Goal: Find specific page/section

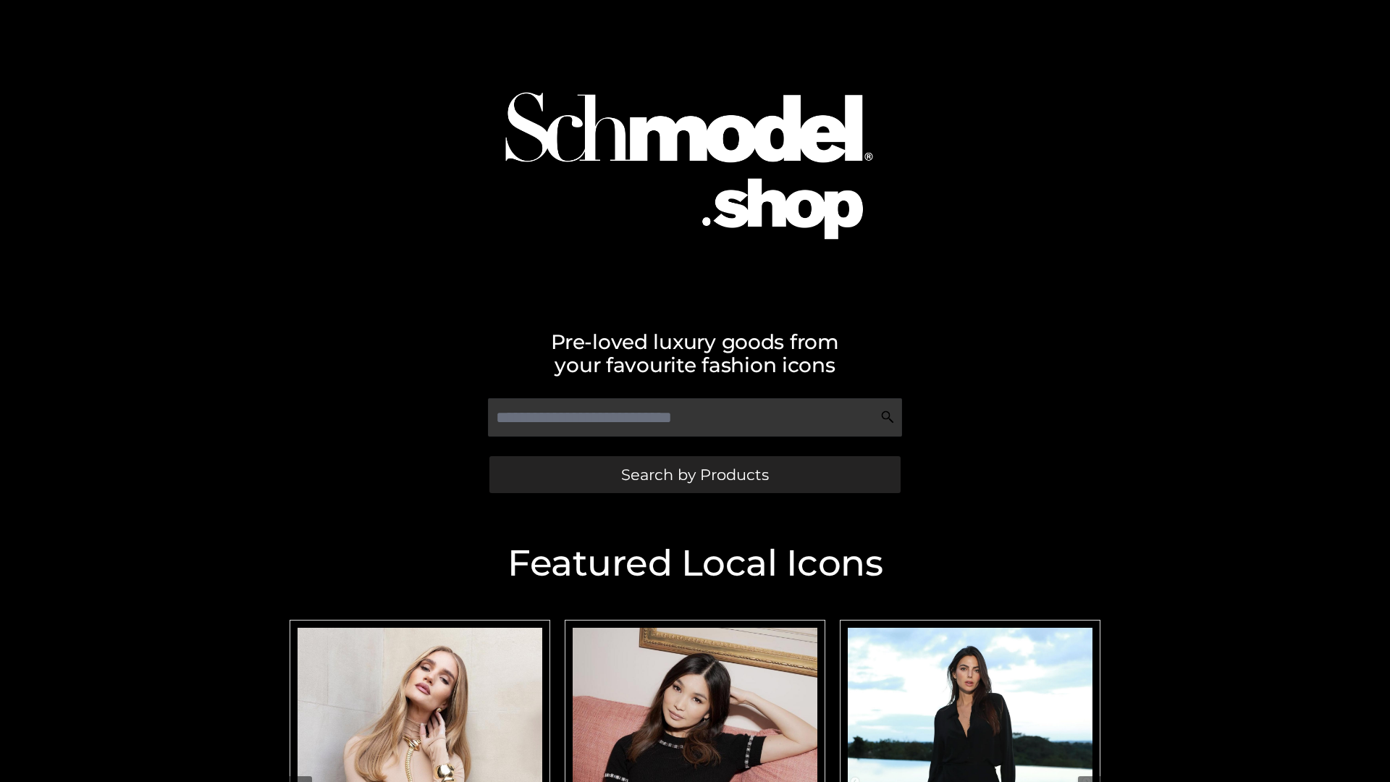
click at [694, 474] on span "Search by Products" at bounding box center [695, 474] width 148 height 15
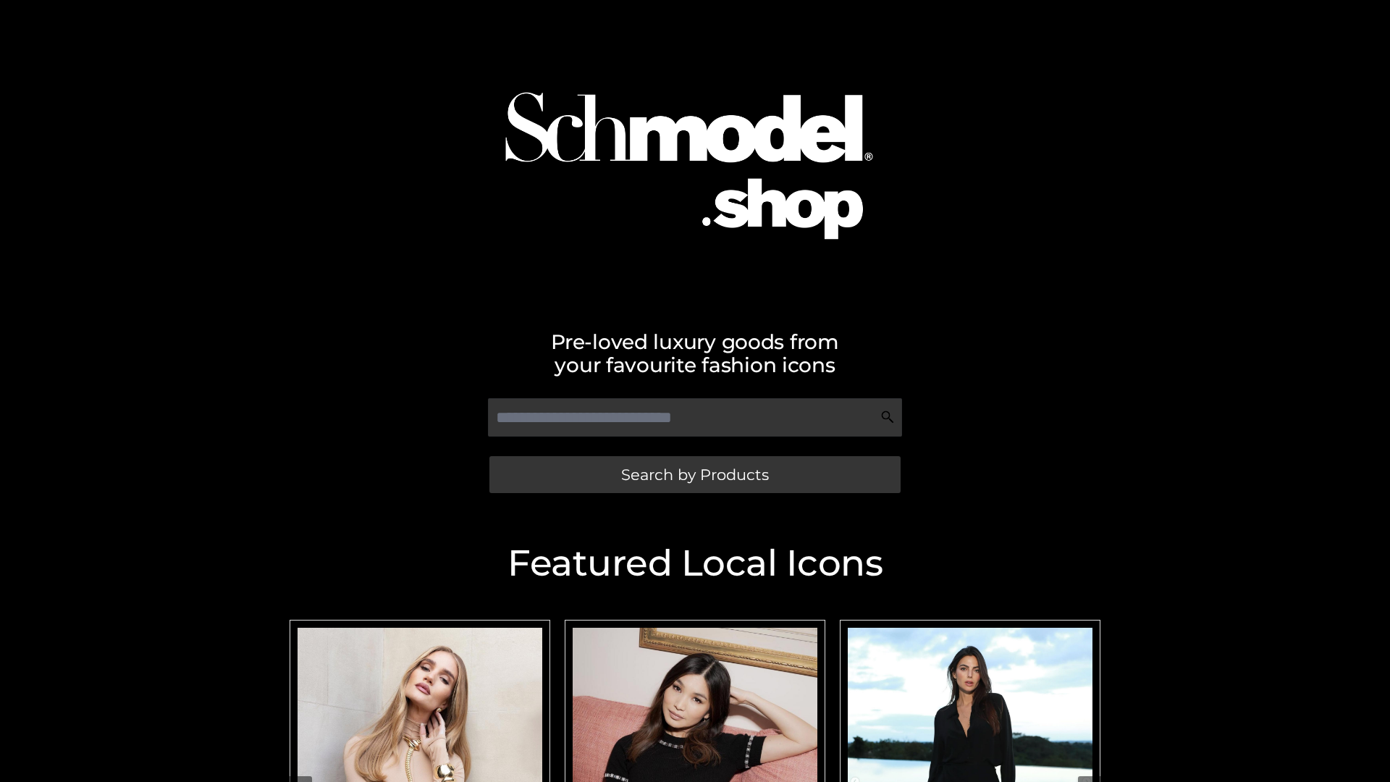
click at [694, 474] on span "Search by Products" at bounding box center [695, 474] width 148 height 15
